Goal: Transaction & Acquisition: Download file/media

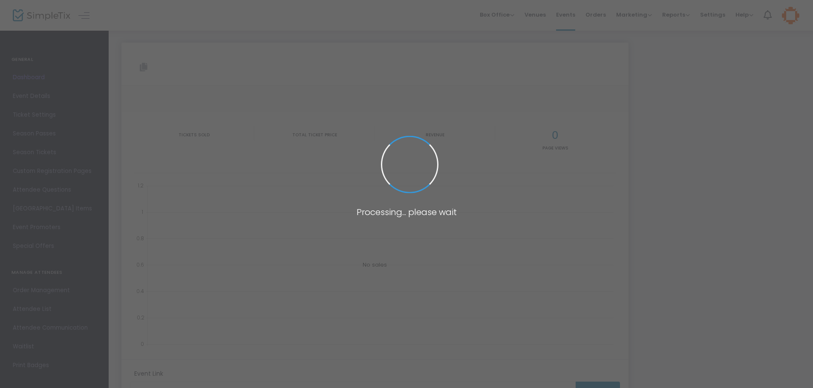
type input "[URL][DOMAIN_NAME]"
click at [50, 18] on span at bounding box center [406, 194] width 813 height 388
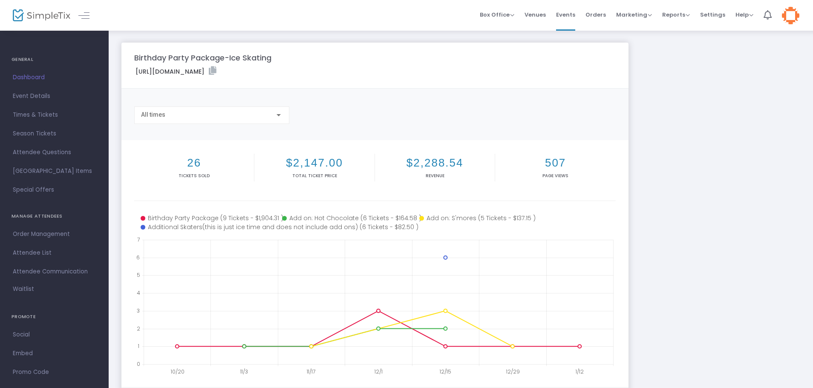
click at [50, 18] on img at bounding box center [42, 15] width 58 height 12
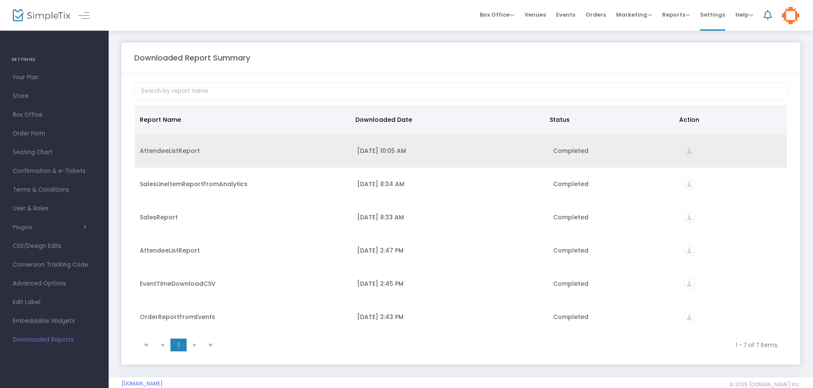
click at [199, 153] on div "AttendeeListReport" at bounding box center [243, 151] width 207 height 9
click at [186, 151] on div "AttendeeListReport" at bounding box center [243, 151] width 207 height 9
click at [153, 148] on div "AttendeeListReport" at bounding box center [243, 151] width 207 height 9
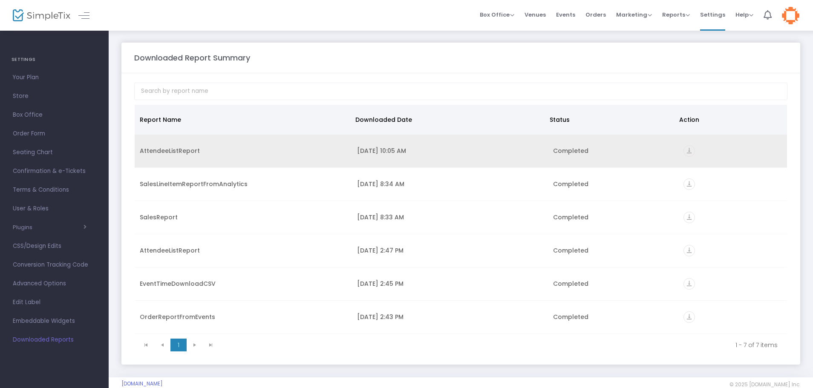
click at [153, 148] on div "AttendeeListReport" at bounding box center [243, 151] width 207 height 9
click at [695, 144] on td "vertical_align_bottom" at bounding box center [732, 151] width 109 height 33
click at [683, 152] on icon "vertical_align_bottom" at bounding box center [689, 151] width 12 height 12
